Goal: Transaction & Acquisition: Purchase product/service

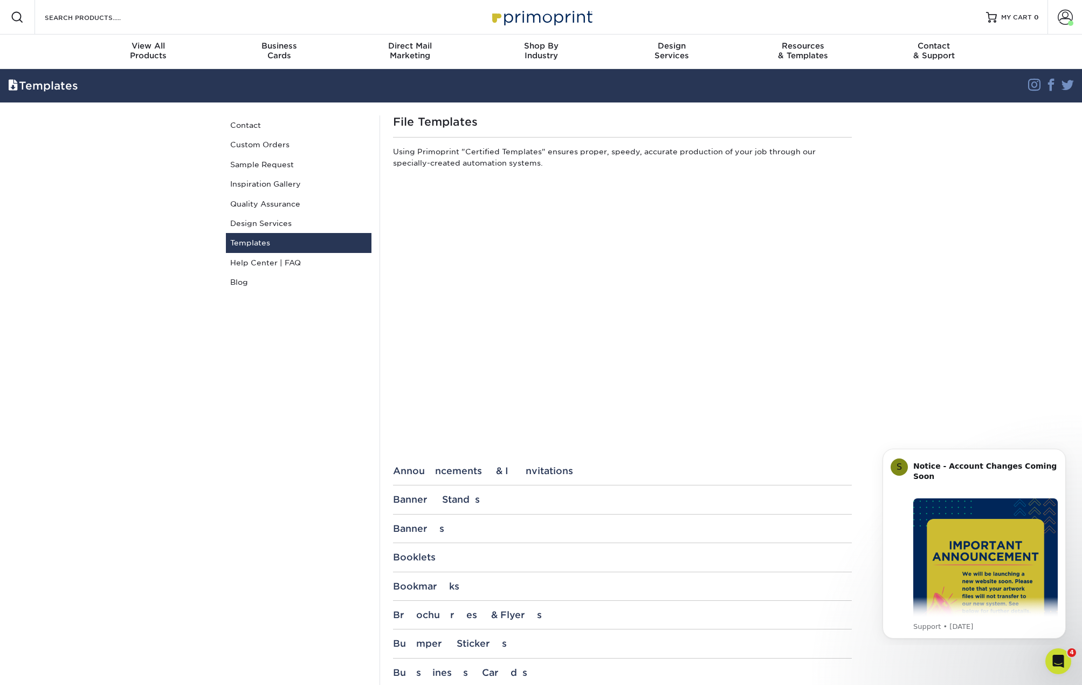
drag, startPoint x: 488, startPoint y: 155, endPoint x: 496, endPoint y: 153, distance: 8.2
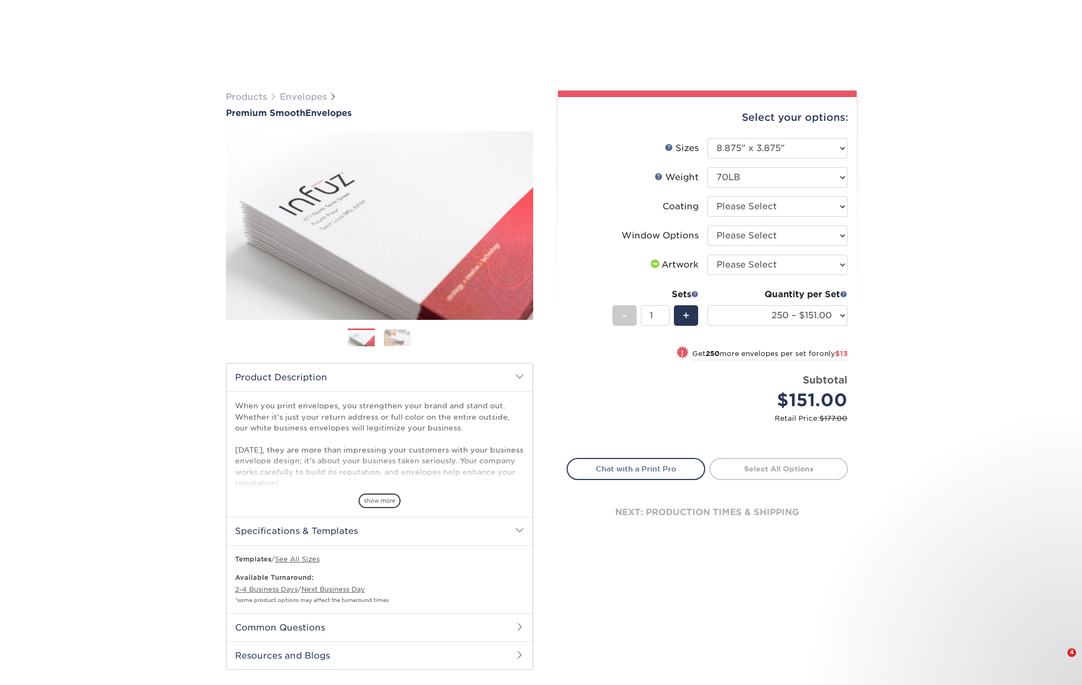
select select "3.88x8.88"
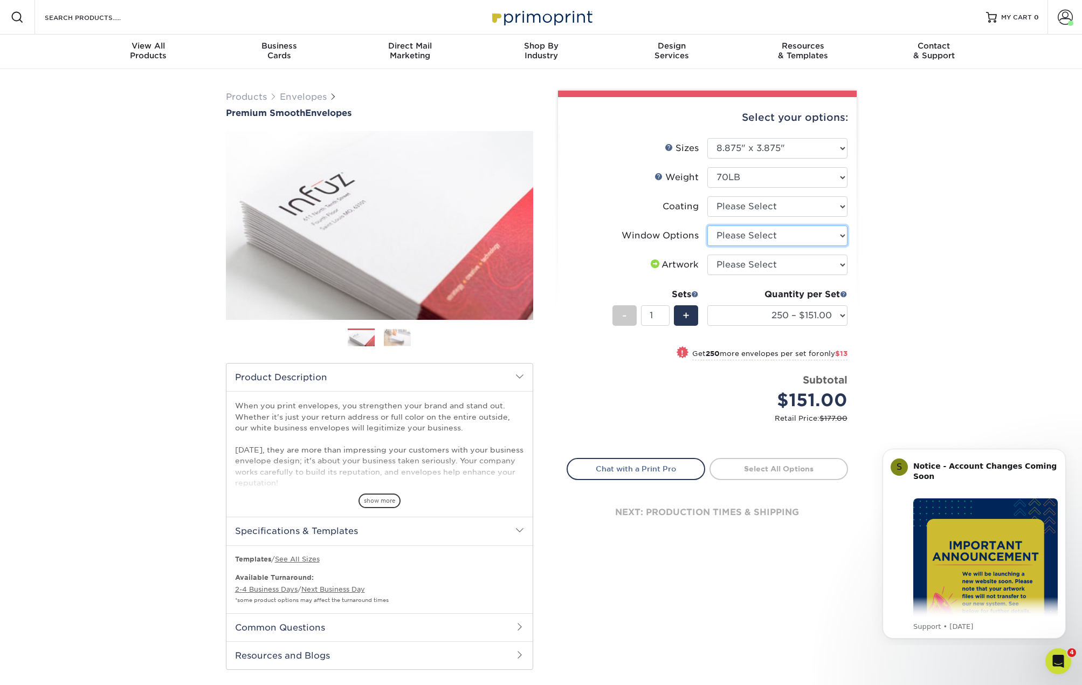
click at [811, 230] on select "Please Select No Window Window (Left Side)" at bounding box center [777, 235] width 140 height 20
select select "1f9e9f9f-4237-4243-ba79-49052844f6e6"
click at [707, 225] on select "Please Select No Window Window (Left Side)" at bounding box center [777, 235] width 140 height 20
click at [799, 208] on select at bounding box center [777, 206] width 140 height 20
select select "3e7618de-abca-4bda-9f97-8b9129e913d8"
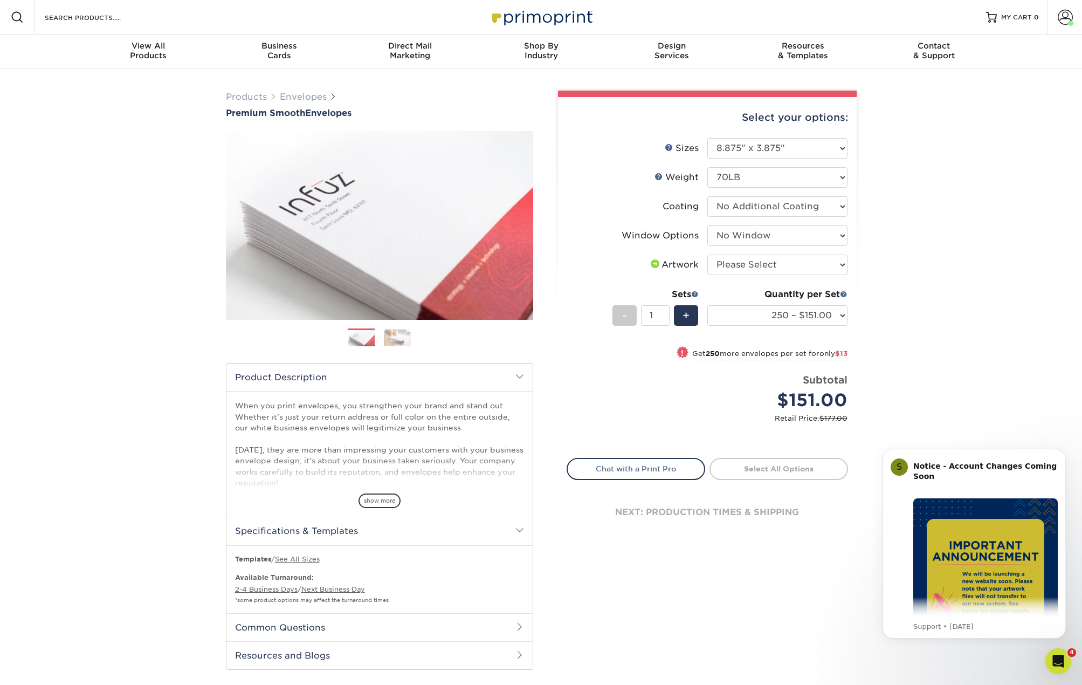
click at [707, 196] on select at bounding box center [777, 206] width 140 height 20
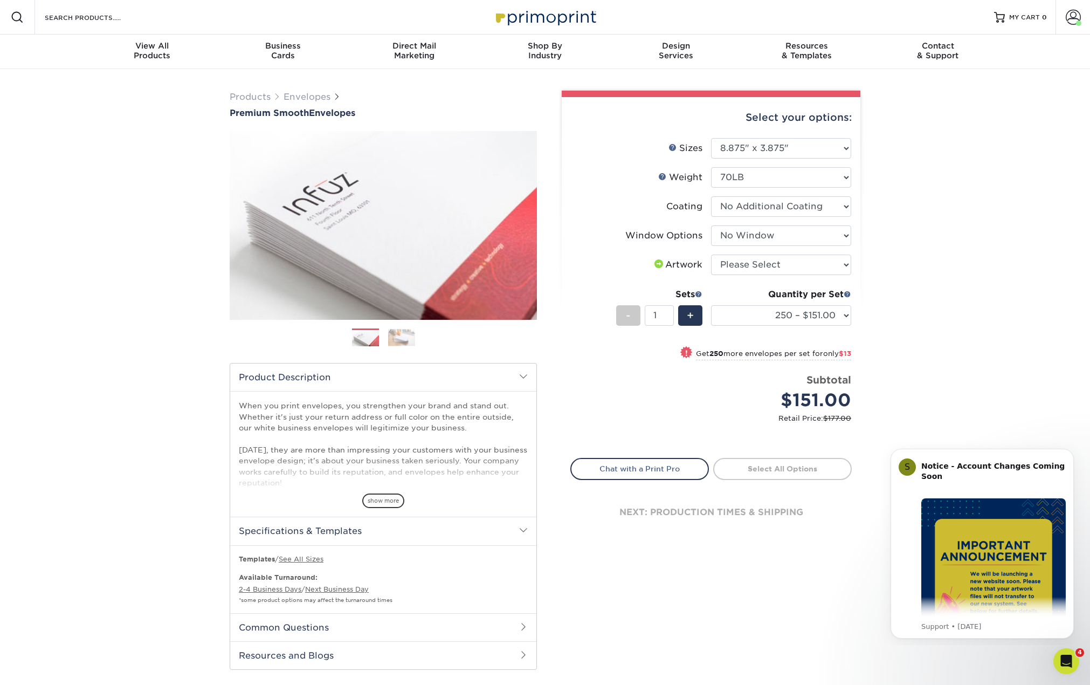
select select "-1"
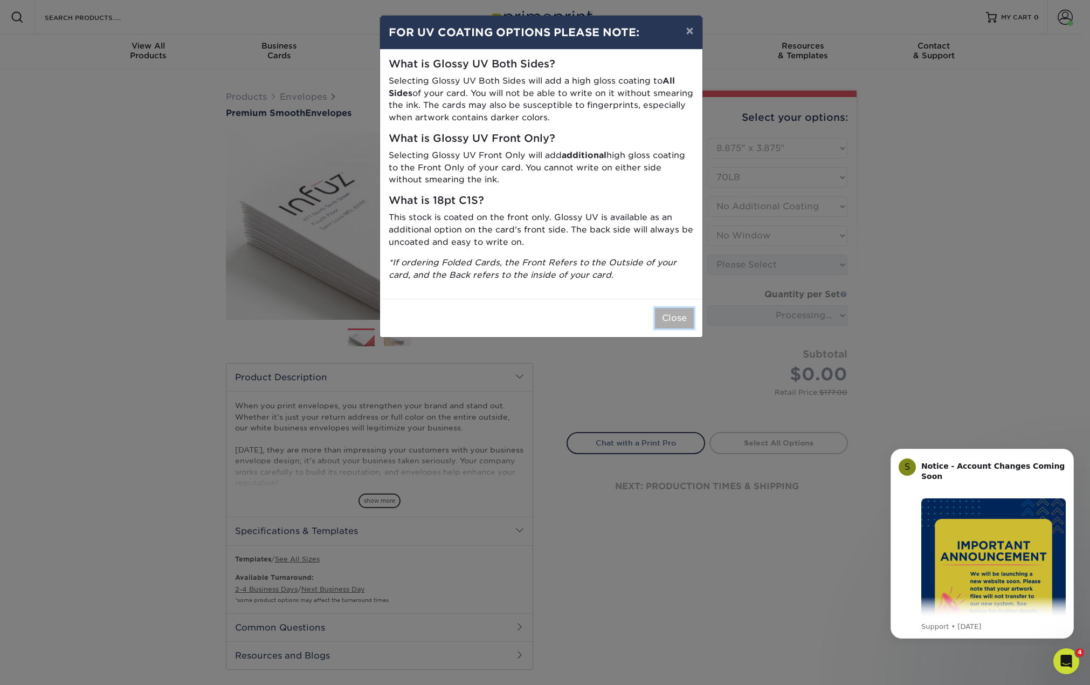
click at [676, 324] on button "Close" at bounding box center [674, 318] width 39 height 20
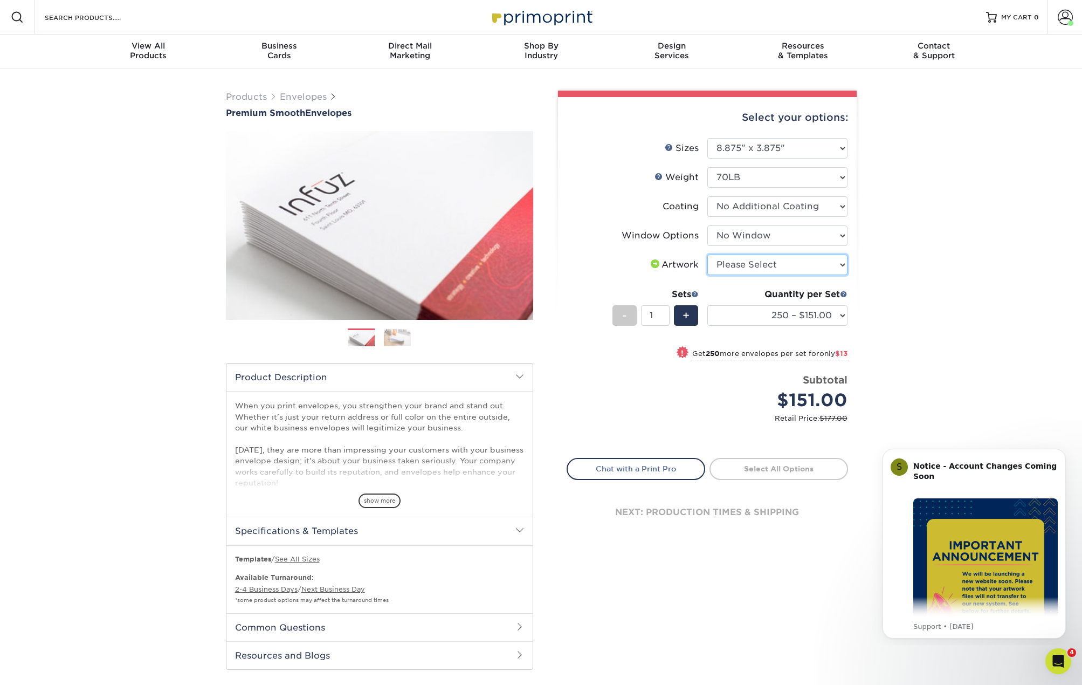
click at [809, 263] on select "Please Select I will upload files I need a design - $50" at bounding box center [777, 264] width 140 height 20
select select "upload"
click at [707, 254] on select "Please Select I will upload files I need a design - $50" at bounding box center [777, 264] width 140 height 20
click at [828, 309] on select "250 – $151.00 500 – $164.00 1000 – $196.00 2500 – $304.00 5000 – $446.00 10000 …" at bounding box center [777, 315] width 140 height 20
select select "500 – $164.00"
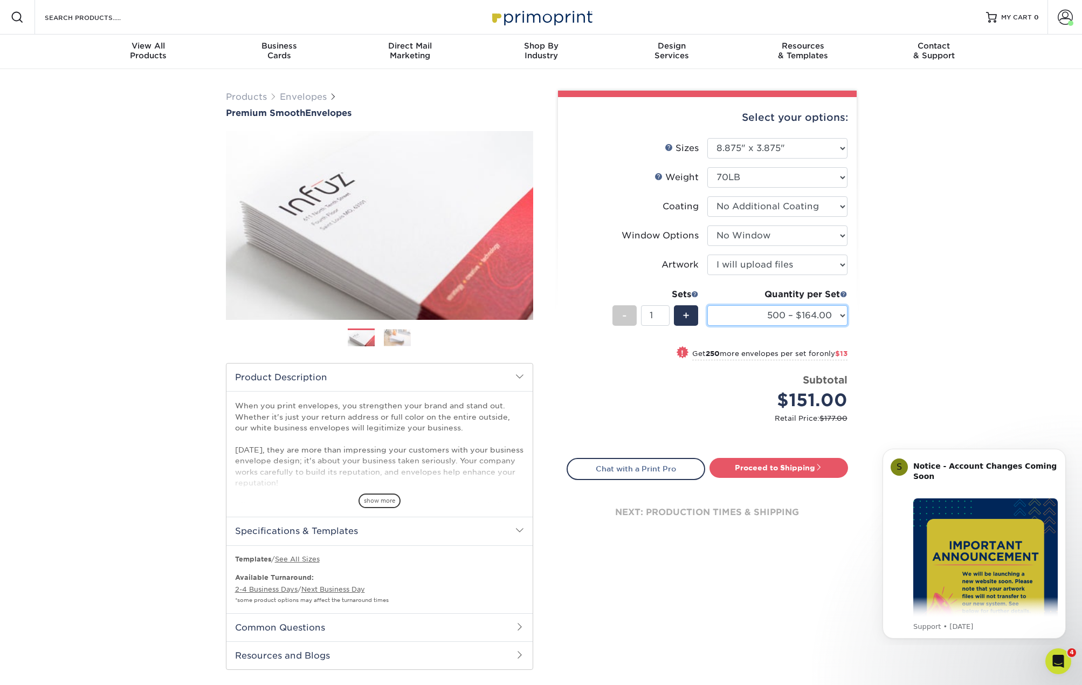
click at [707, 305] on select "250 – $151.00 500 – $164.00 1000 – $196.00 2500 – $304.00 5000 – $446.00 10000 …" at bounding box center [777, 315] width 140 height 20
